Goal: Transaction & Acquisition: Purchase product/service

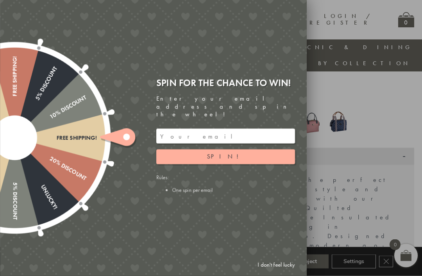
scroll to position [147, 0]
click at [281, 273] on link "I don't feel lucky" at bounding box center [276, 265] width 45 height 14
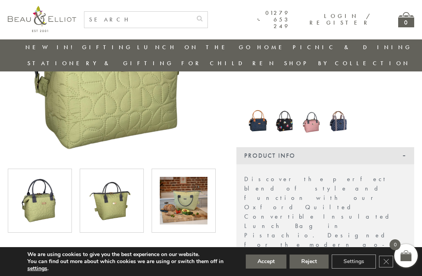
click at [312, 108] on img at bounding box center [311, 121] width 19 height 26
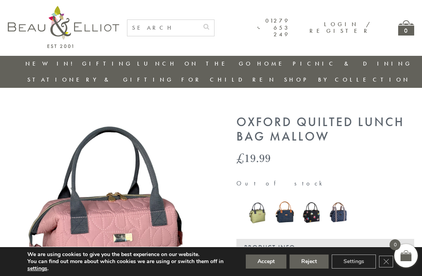
click at [92, 31] on img at bounding box center [63, 27] width 111 height 42
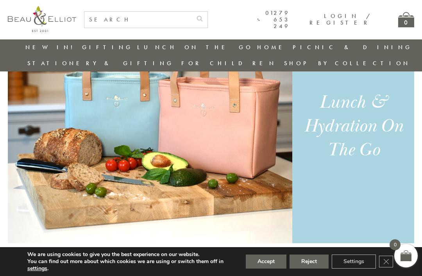
scroll to position [530, 0]
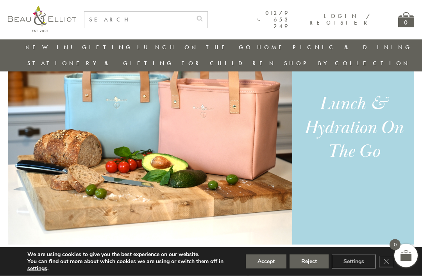
click at [354, 140] on div "Lunch & Hydration On The Go" at bounding box center [353, 128] width 105 height 72
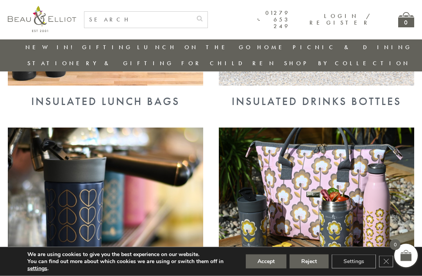
scroll to position [417, 0]
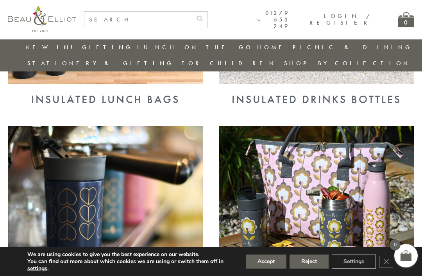
click at [140, 206] on img at bounding box center [106, 197] width 196 height 142
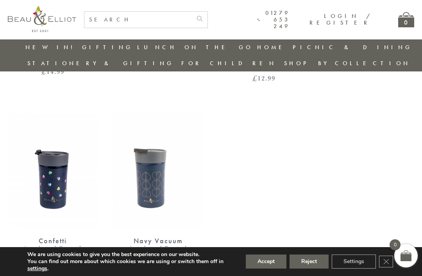
scroll to position [652, 5]
click at [145, 158] on img at bounding box center [158, 171] width 90 height 116
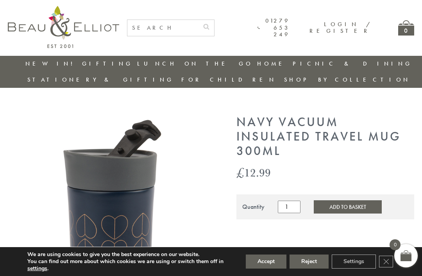
click at [267, 264] on button "Accept" at bounding box center [266, 262] width 41 height 14
